Goal: Task Accomplishment & Management: Complete application form

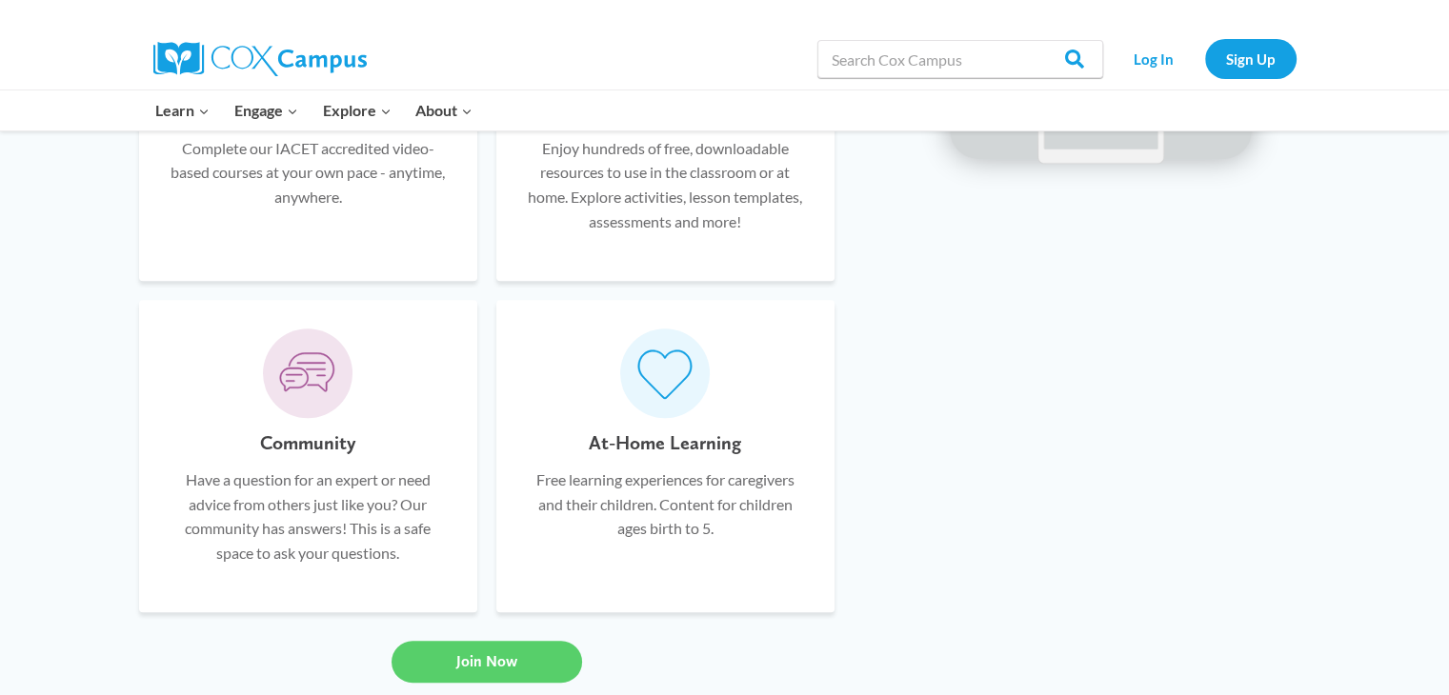
scroll to position [1637, 0]
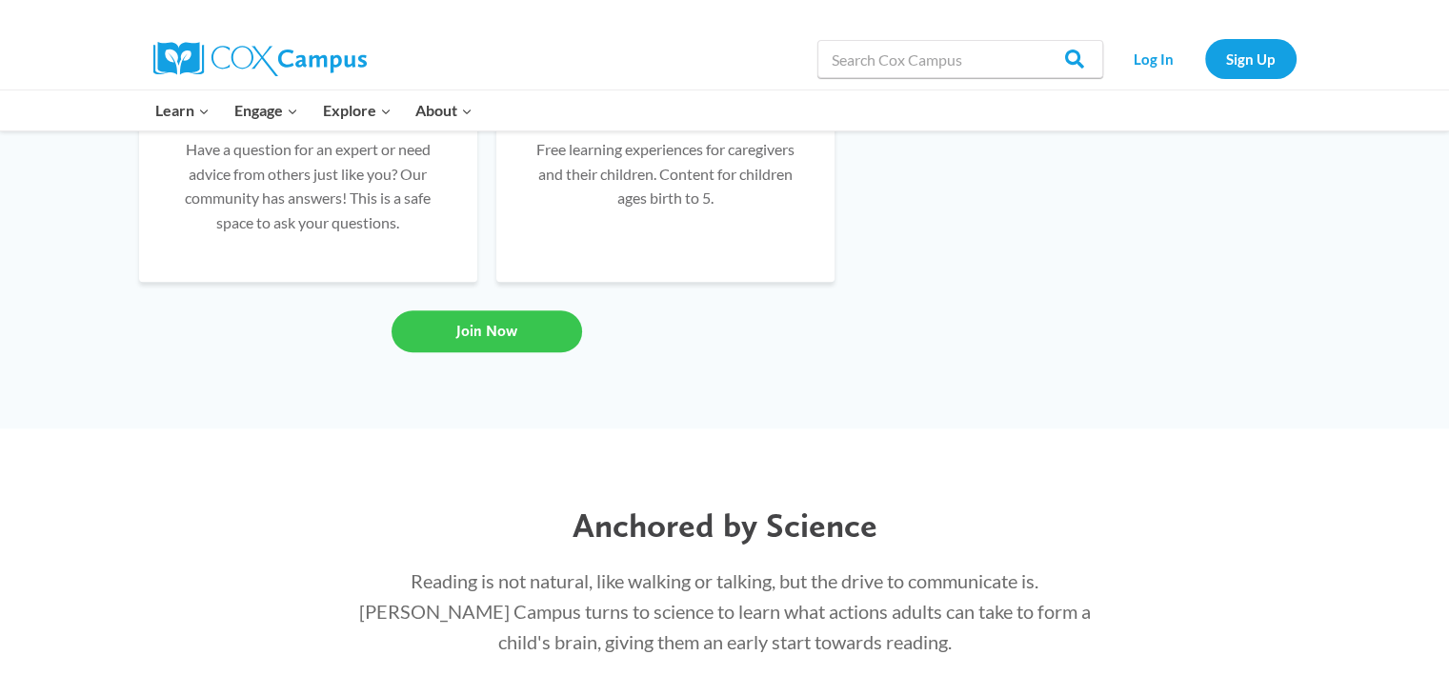
click at [438, 331] on link "Join Now" at bounding box center [486, 332] width 190 height 42
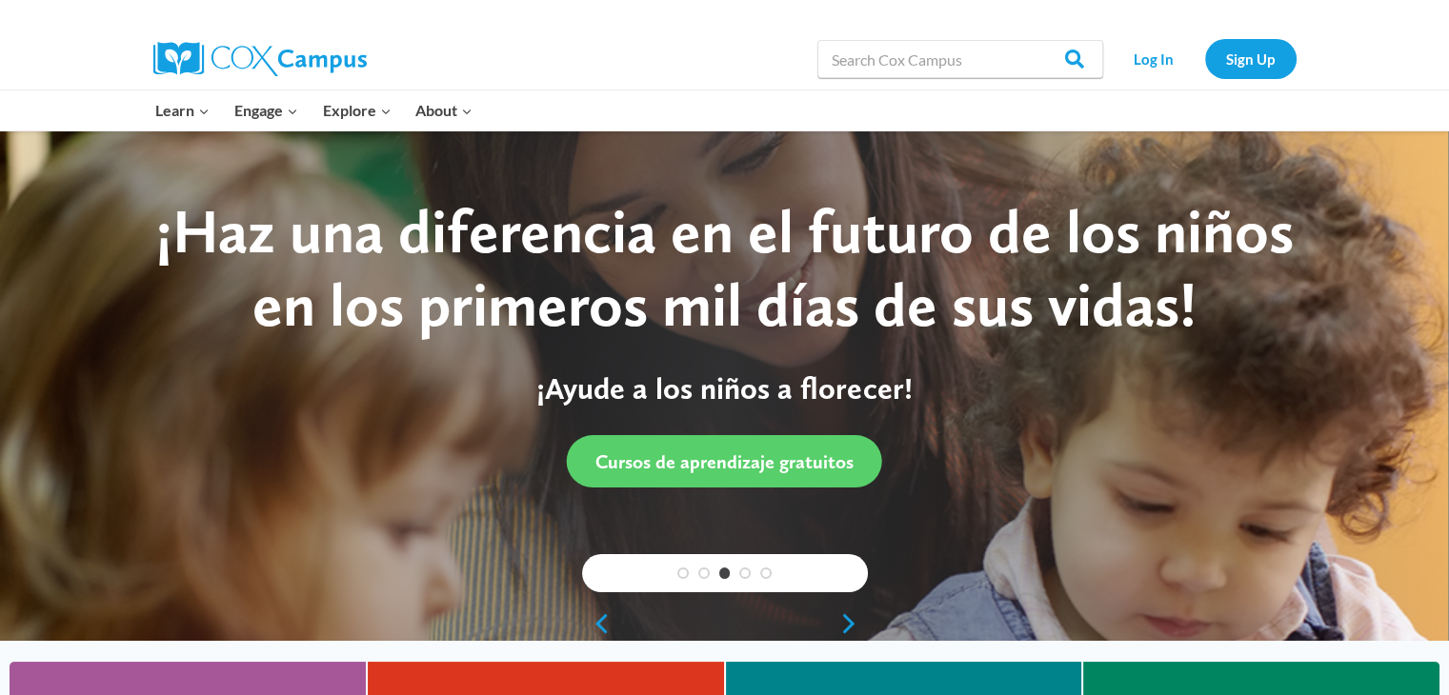
scroll to position [0, 0]
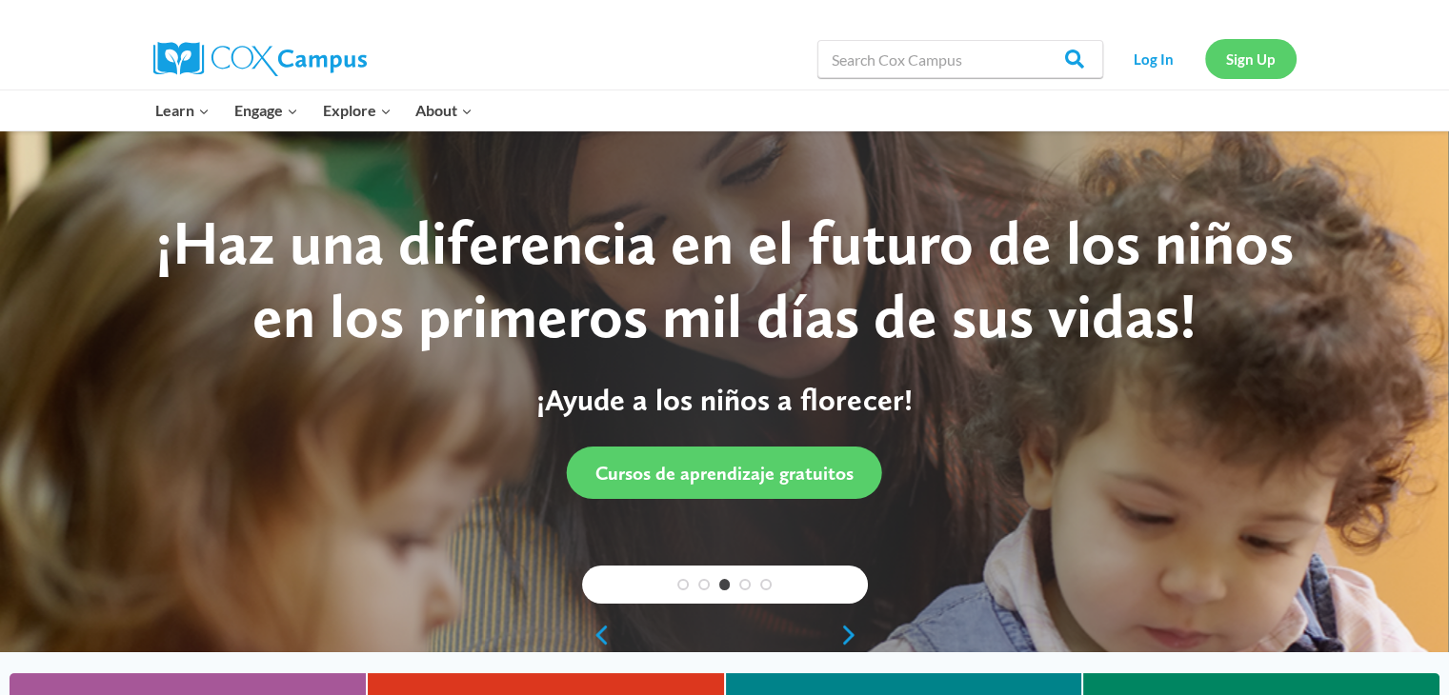
click at [1244, 60] on link "Sign Up" at bounding box center [1250, 58] width 91 height 39
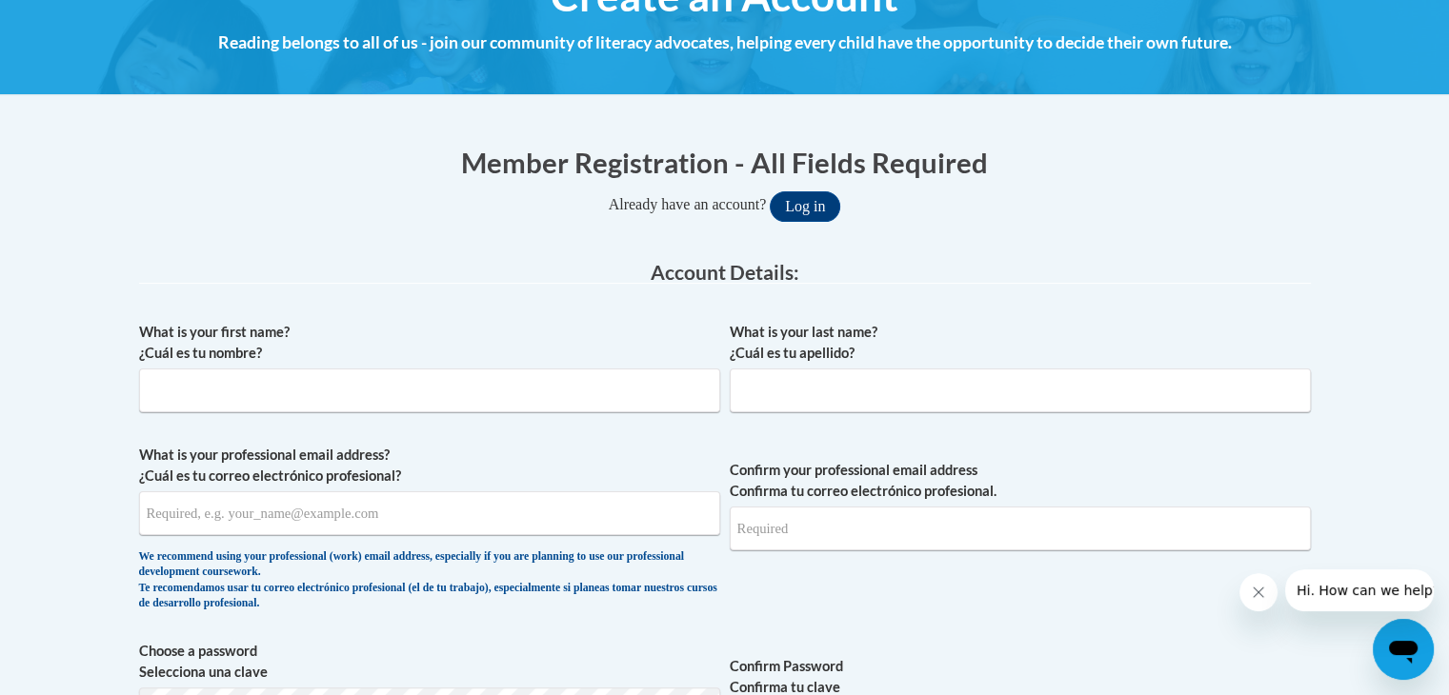
scroll to position [263, 0]
click at [587, 393] on input "What is your first name? ¿Cuál es tu nombre?" at bounding box center [429, 391] width 581 height 44
type input "Mariel"
type input "Alingalan"
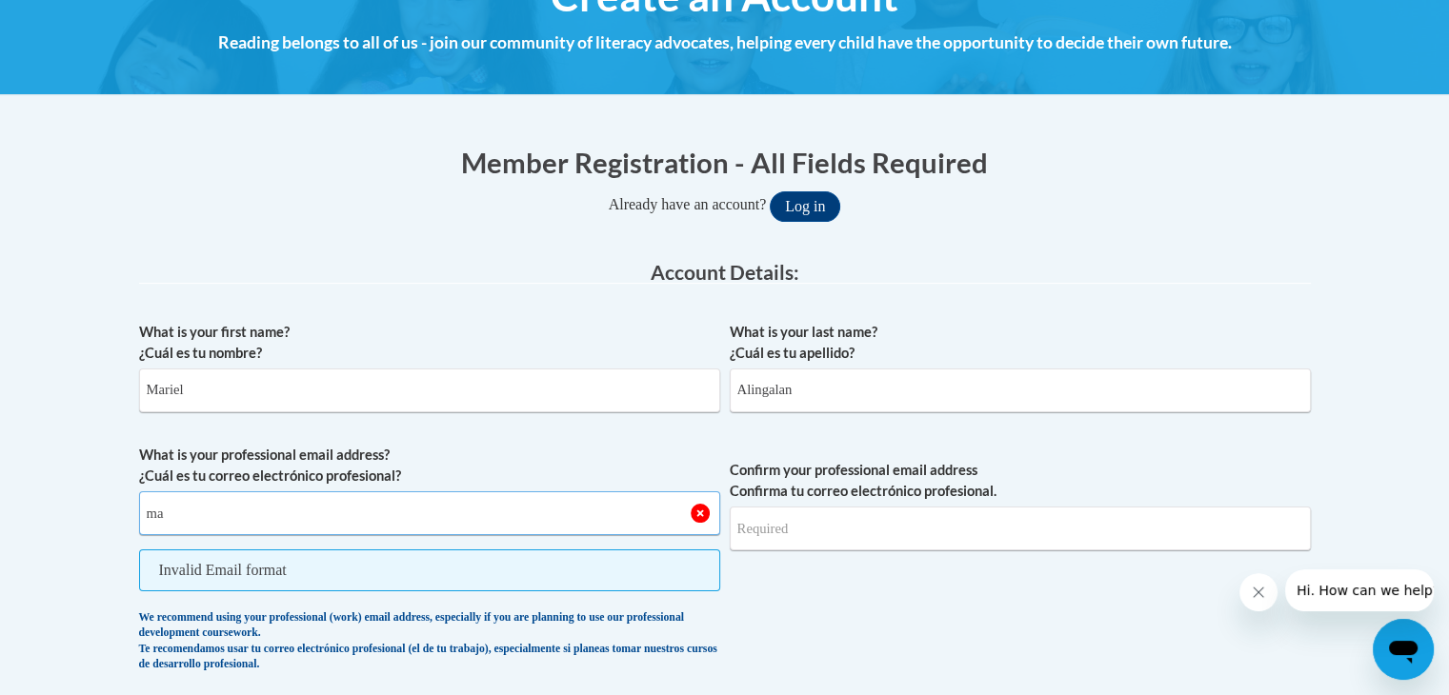
type input "m"
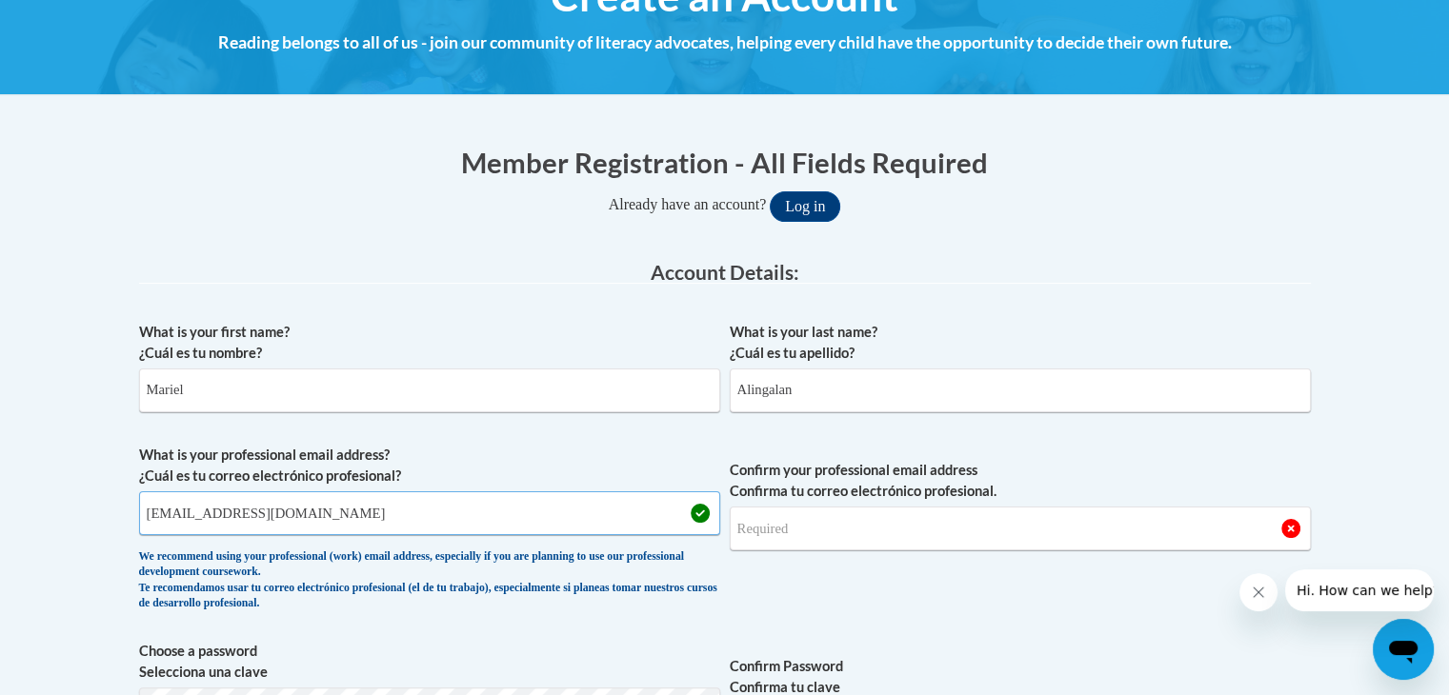
type input "mariel.alingalan@gmail.com"
click at [812, 523] on input "Confirm your professional email address Confirma tu correo electrónico profesio…" at bounding box center [1020, 529] width 581 height 44
type input "mariel.alingalan"
click at [377, 519] on input "mariel.alingalan@gmail.com" at bounding box center [429, 513] width 581 height 44
type input "m"
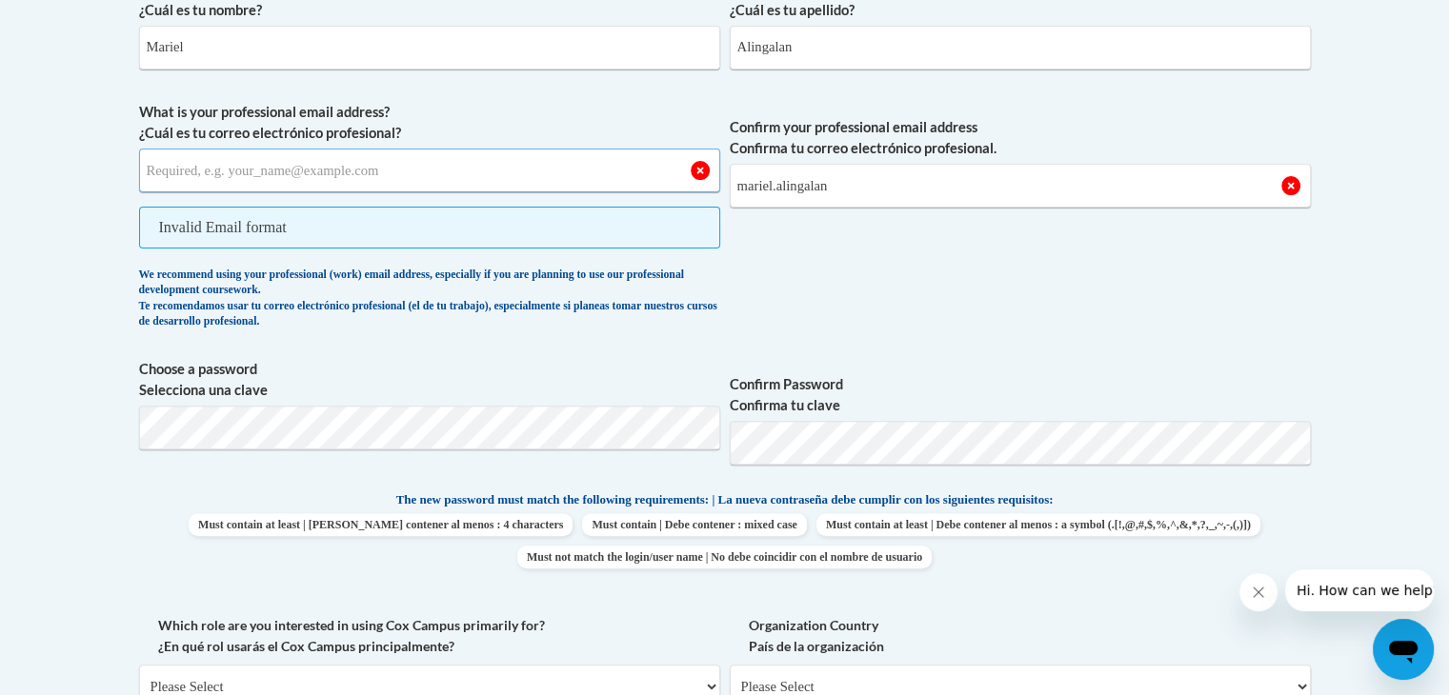
scroll to position [606, 0]
click at [362, 172] on input "What is your professional email address? ¿Cuál es tu correo electrónico profesi…" at bounding box center [429, 171] width 581 height 44
type input "mariel_alingalan@yahoo.com"
click at [838, 183] on input "mariel.alingalan" at bounding box center [1020, 186] width 581 height 44
type input "m"
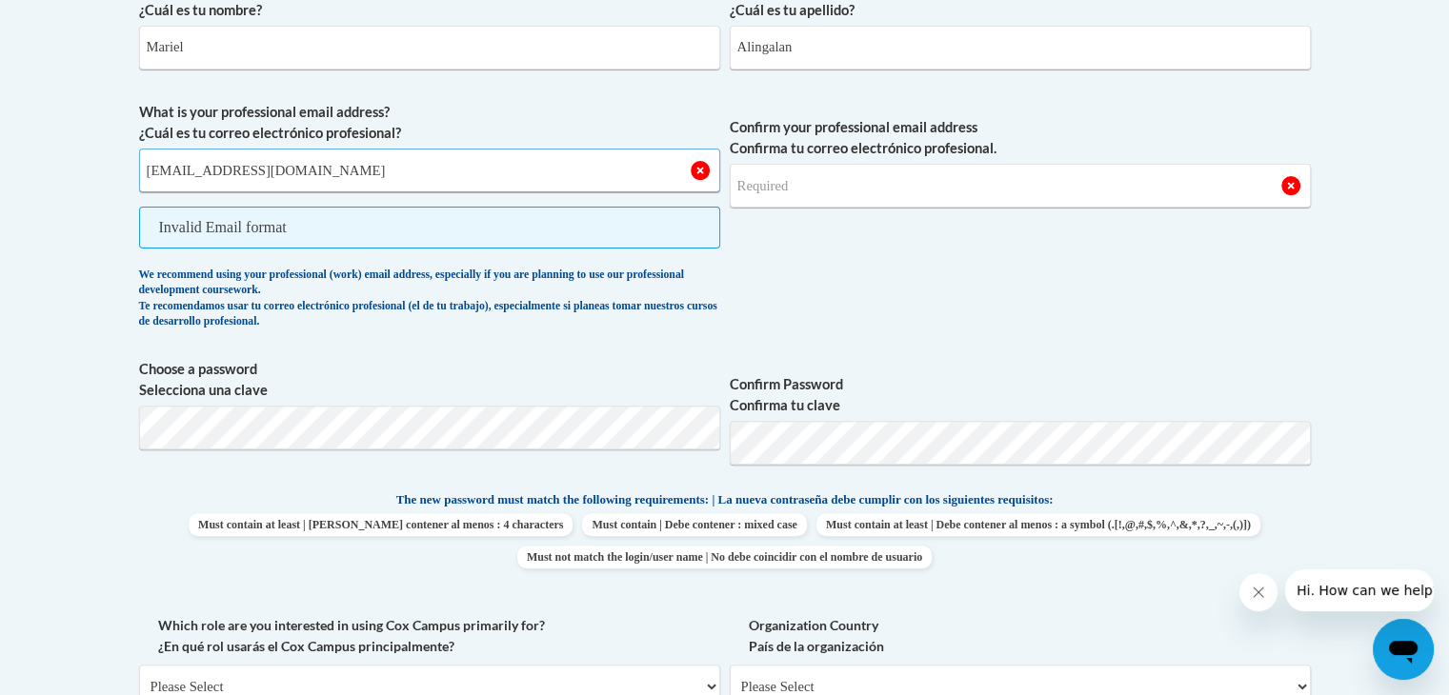
click at [474, 159] on input "mariel_alingalan@yahoo.com" at bounding box center [429, 171] width 581 height 44
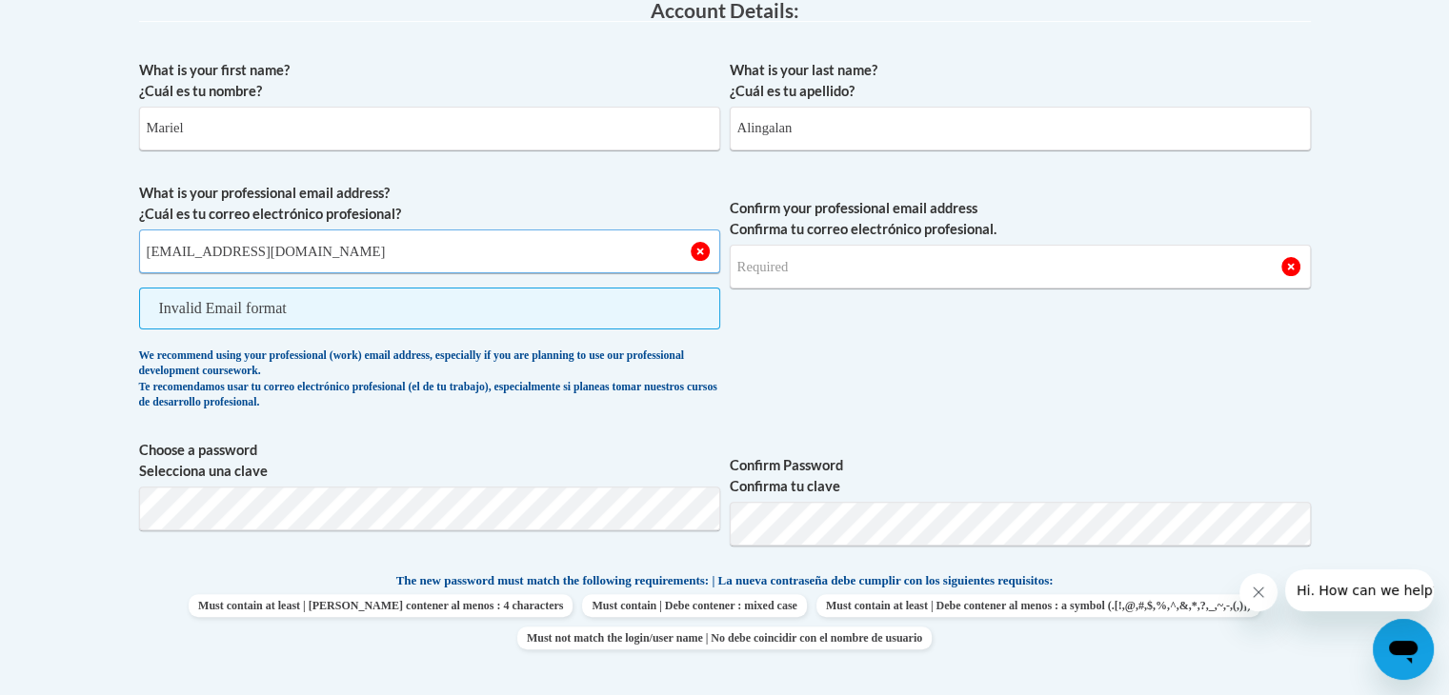
scroll to position [524, 0]
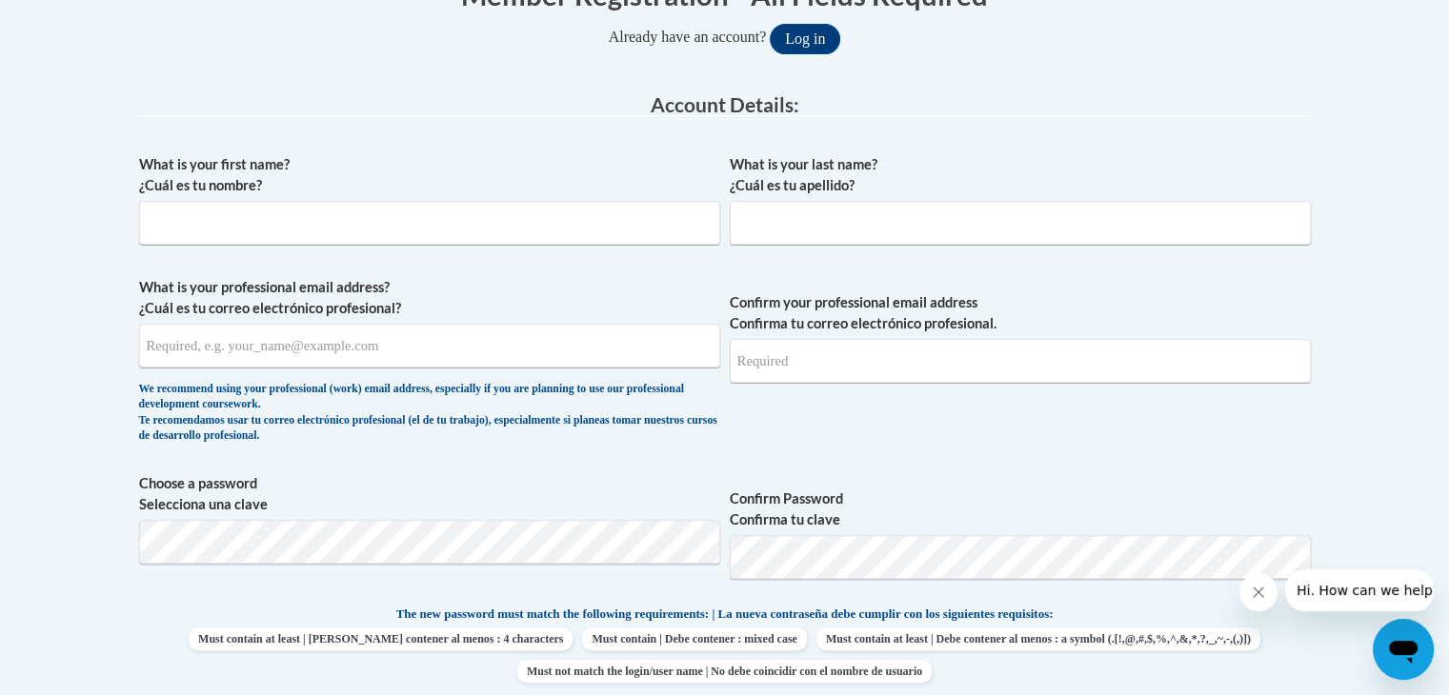
scroll to position [441, 0]
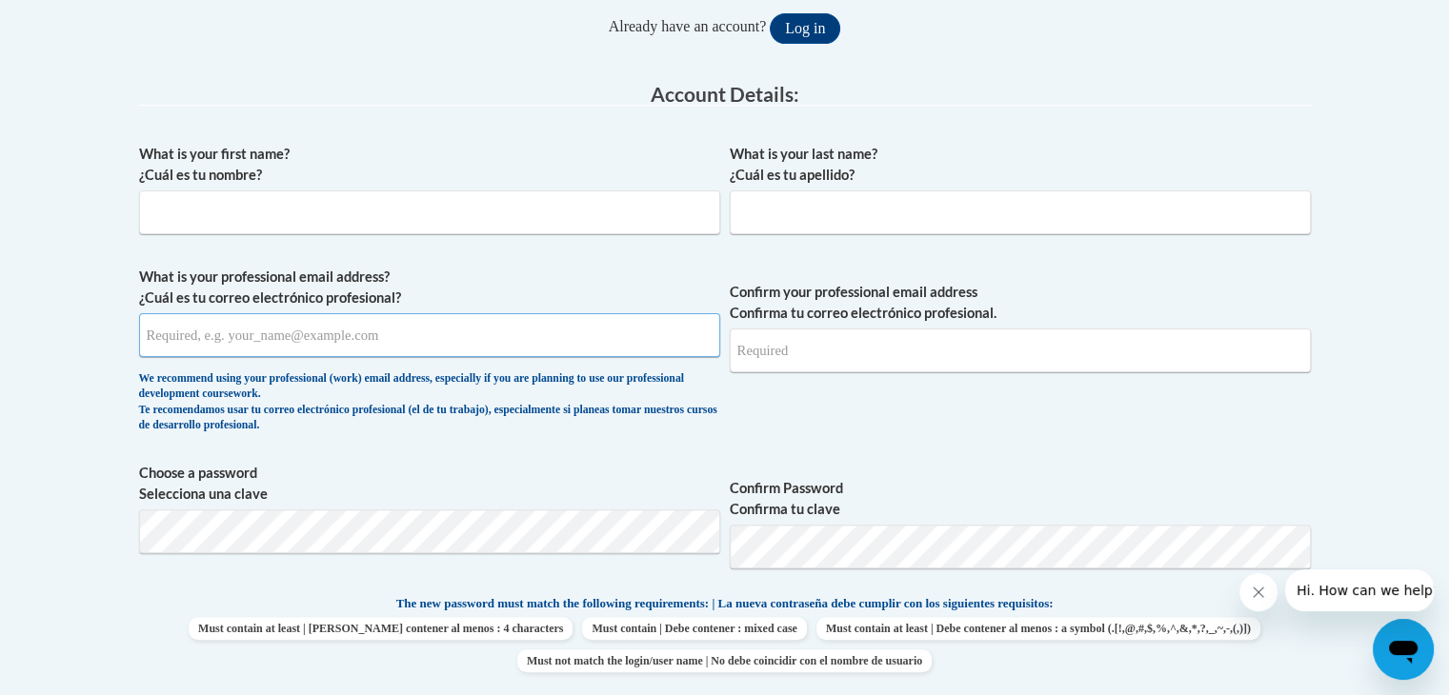
click at [351, 331] on input "What is your professional email address? ¿Cuál es tu correo electrónico profesi…" at bounding box center [429, 335] width 581 height 44
click at [337, 210] on input "What is your first name? ¿Cuál es tu nombre?" at bounding box center [429, 212] width 581 height 44
type input "m"
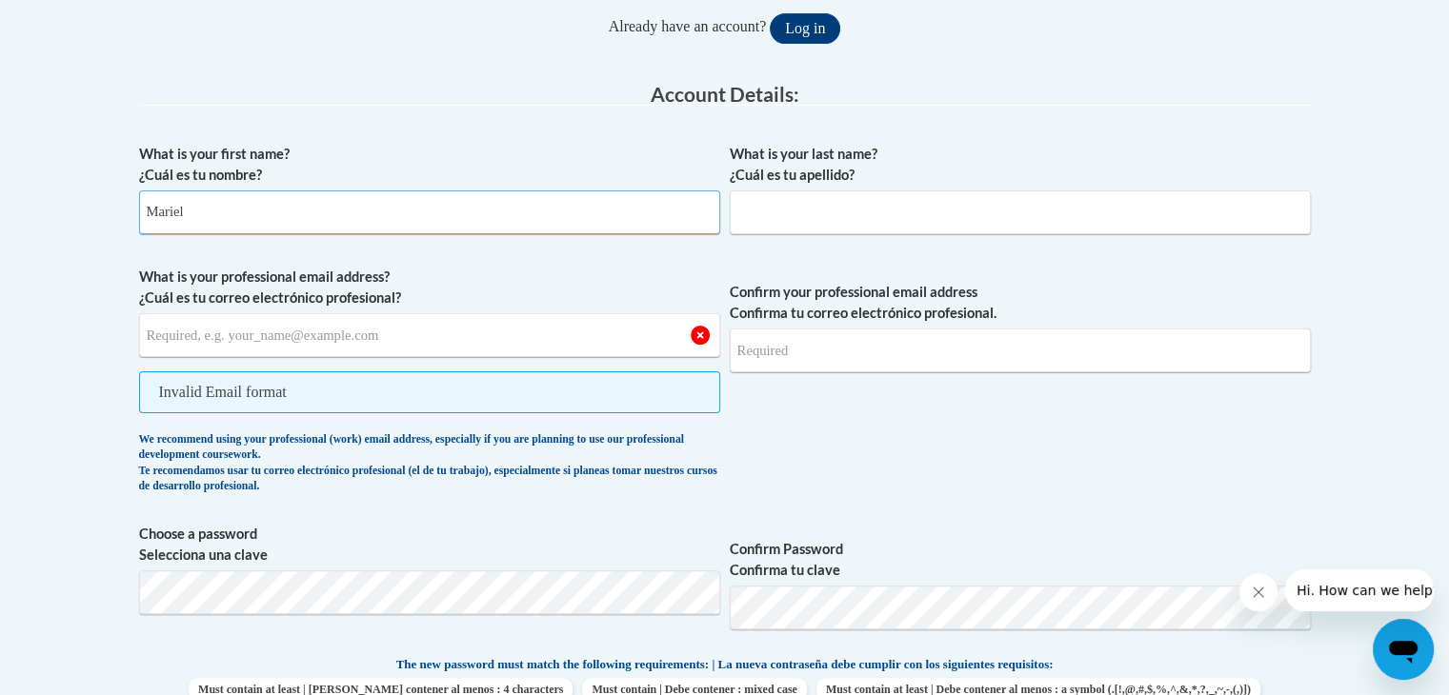
type input "Mariel"
type input "Alingalan"
click at [334, 401] on span "Invalid Email format" at bounding box center [429, 392] width 581 height 42
drag, startPoint x: 331, startPoint y: 398, endPoint x: 261, endPoint y: 390, distance: 70.1
click at [261, 390] on span "Invalid Email format" at bounding box center [429, 392] width 581 height 42
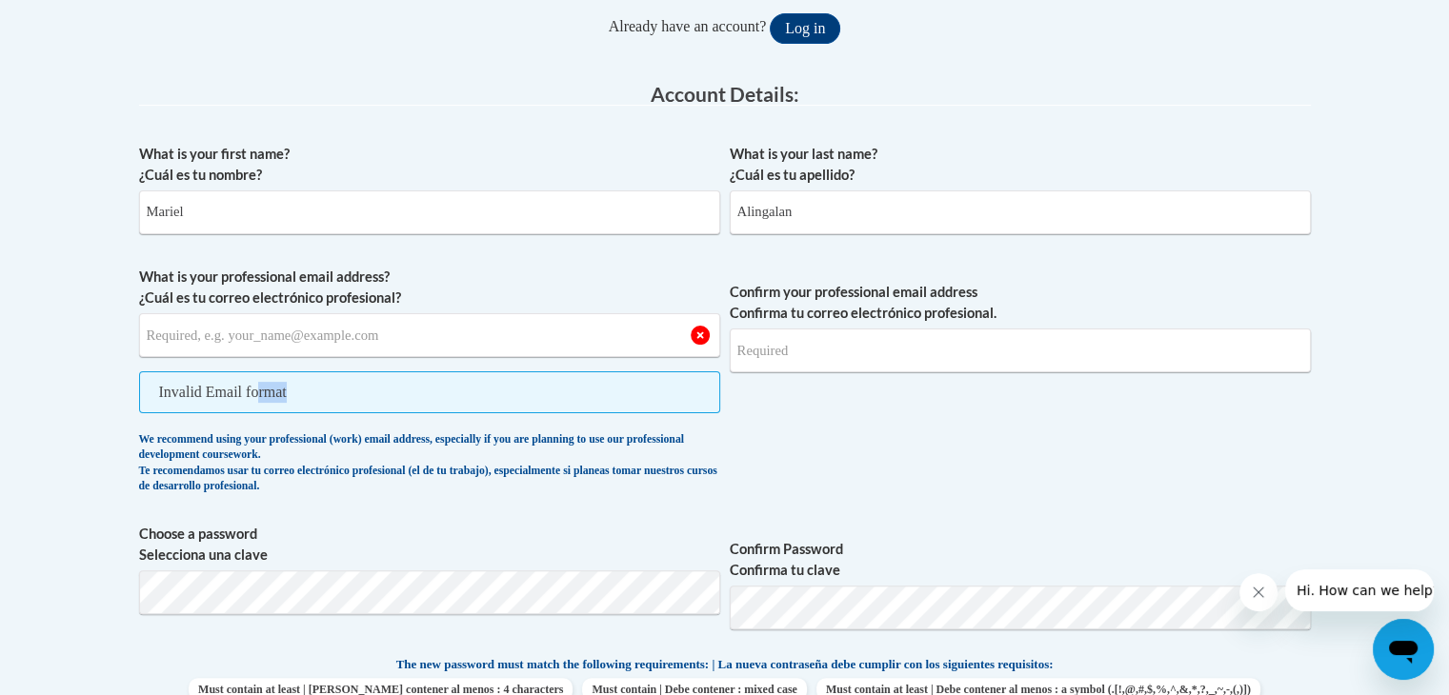
click at [261, 390] on span "Invalid Email format" at bounding box center [429, 392] width 581 height 42
click at [220, 340] on input "What is your professional email address? ¿Cuál es tu correo electrónico profesi…" at bounding box center [429, 335] width 581 height 44
type input "[EMAIL_ADDRESS][DOMAIN_NAME]"
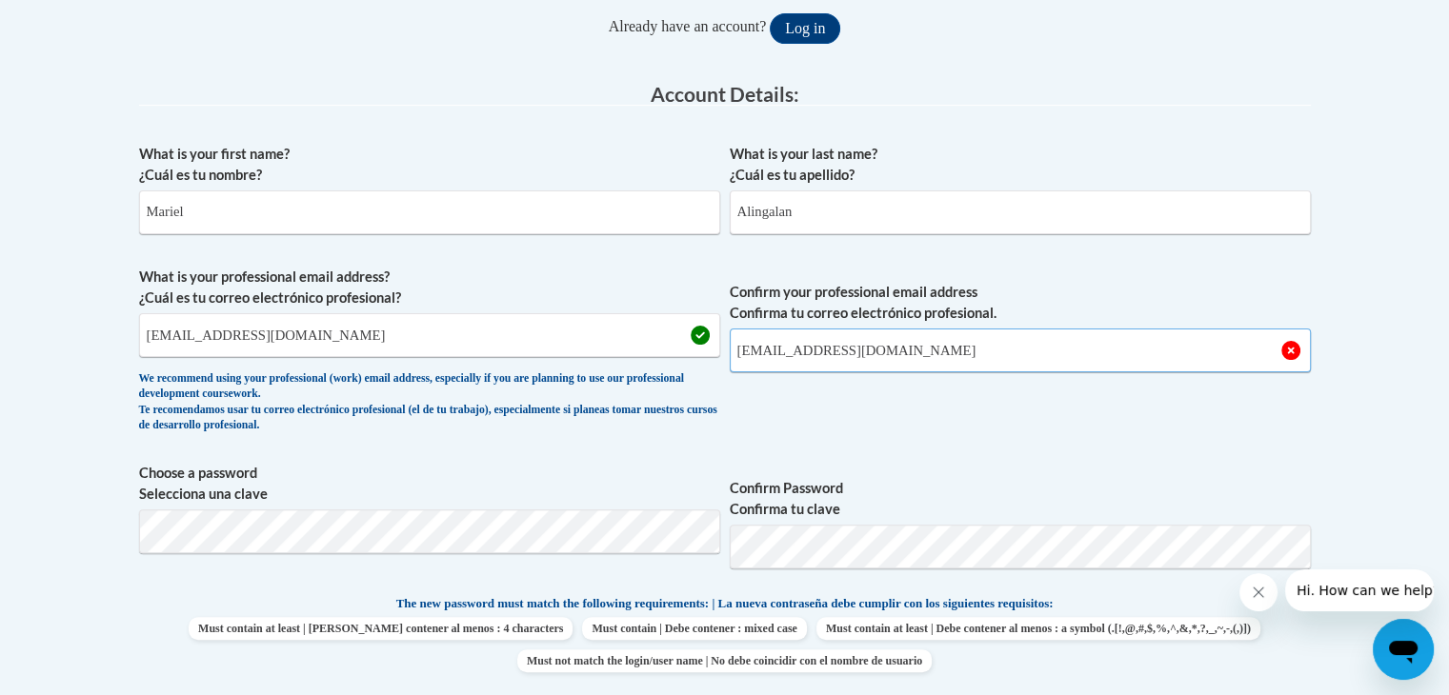
type input "[EMAIL_ADDRESS][DOMAIN_NAME]"
